Goal: Find specific page/section: Find specific page/section

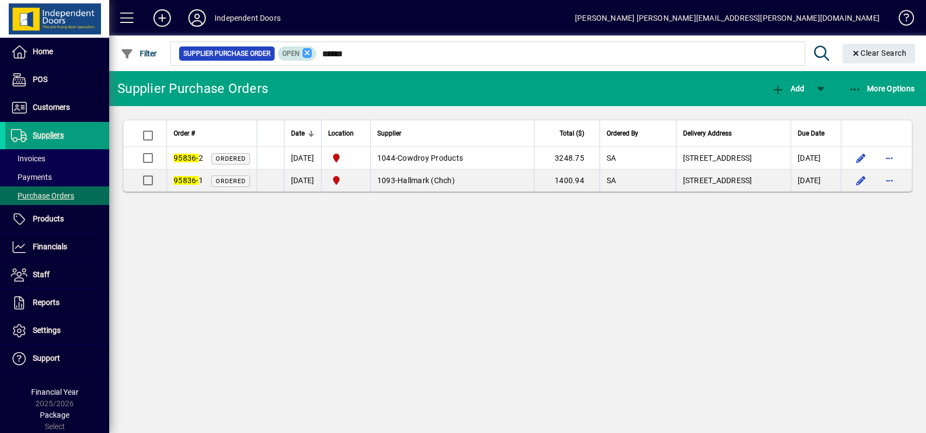
drag, startPoint x: 0, startPoint y: 0, endPoint x: 304, endPoint y: 51, distance: 308.5
click at [304, 51] on div "Supplier Purchase Order Open ******" at bounding box center [488, 53] width 618 height 15
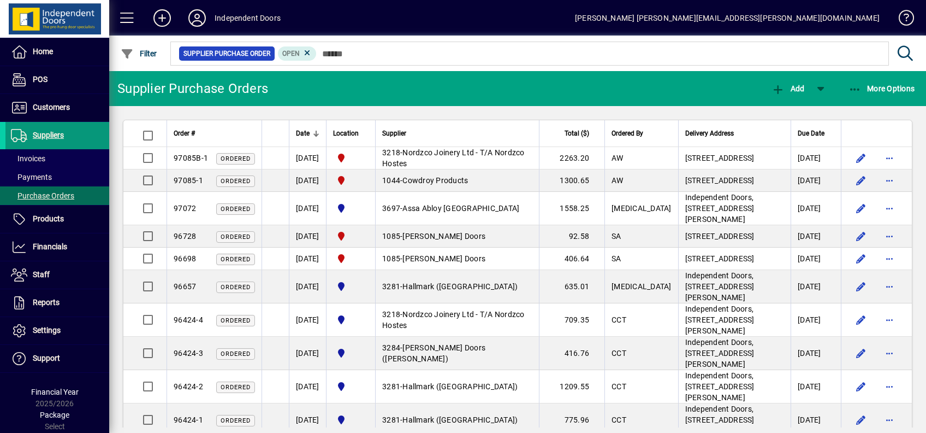
click at [49, 132] on span "Suppliers" at bounding box center [48, 135] width 31 height 9
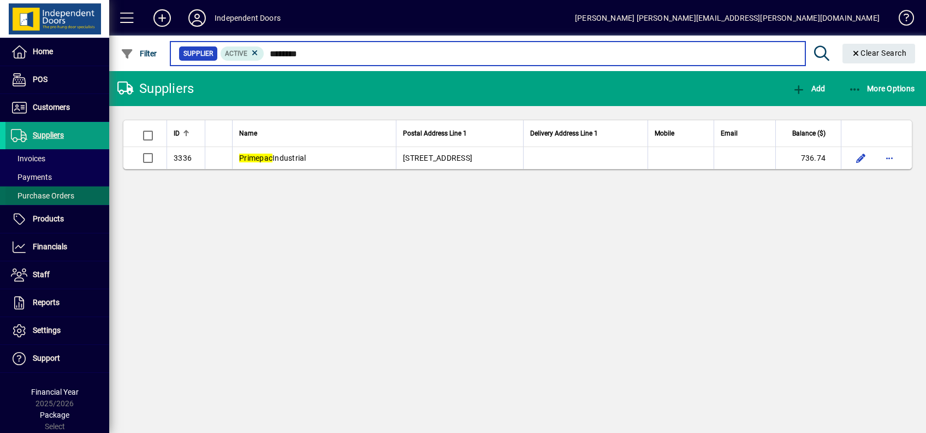
type input "********"
